Goal: Navigation & Orientation: Find specific page/section

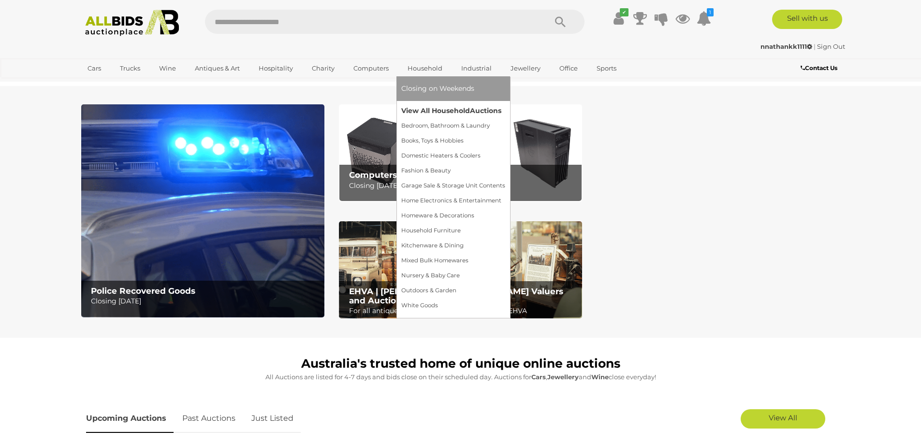
click at [449, 110] on link "View All Household Auctions" at bounding box center [453, 110] width 104 height 15
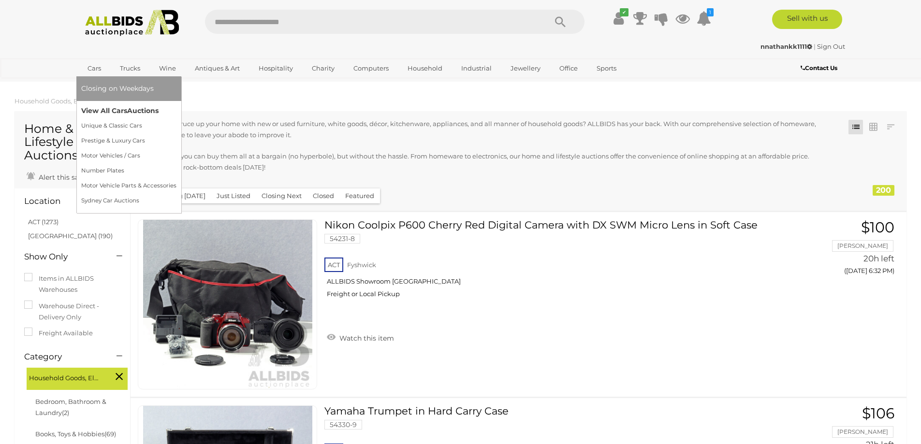
click at [141, 110] on span "Auctions" at bounding box center [142, 110] width 31 height 9
